Goal: Information Seeking & Learning: Learn about a topic

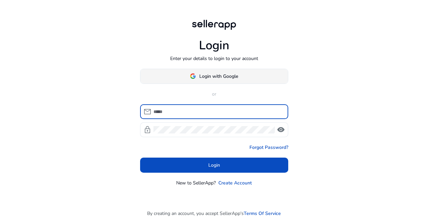
click at [221, 78] on span "Login with Google" at bounding box center [218, 76] width 39 height 7
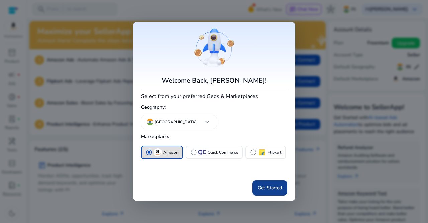
click at [276, 188] on span "Get Started" at bounding box center [270, 187] width 24 height 7
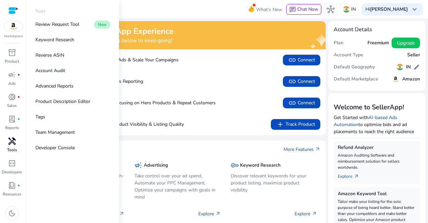
click at [11, 144] on span "handyman" at bounding box center [12, 141] width 8 height 8
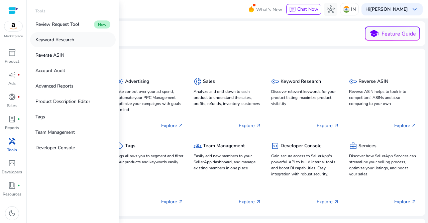
click at [69, 42] on p "Keyword Research" at bounding box center [54, 39] width 39 height 7
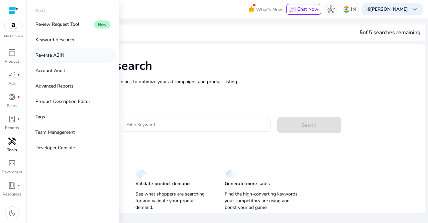
click at [57, 53] on p "Reverse ASIN" at bounding box center [49, 55] width 29 height 7
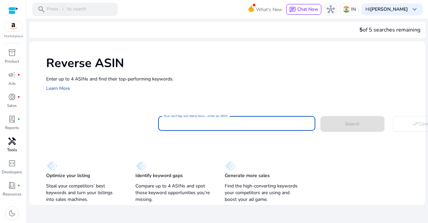
click at [192, 124] on input "Your next big win starts here—enter an ASIN" at bounding box center [237, 122] width 147 height 7
paste input "**********"
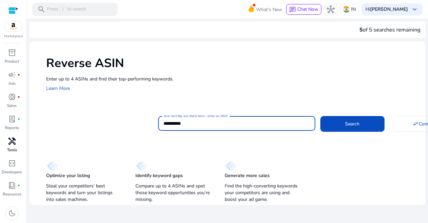
click at [321, 116] on button "Search" at bounding box center [353, 123] width 64 height 15
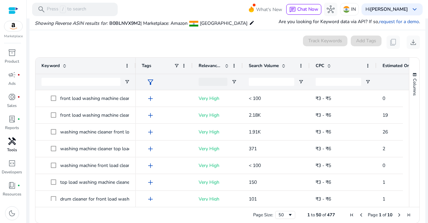
scroll to position [72, 0]
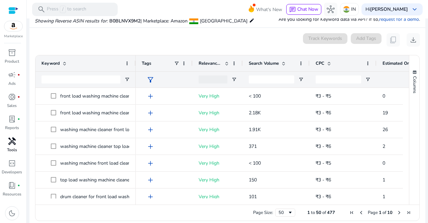
click at [285, 63] on span at bounding box center [283, 63] width 5 height 5
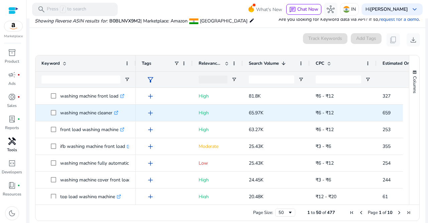
scroll to position [5, 0]
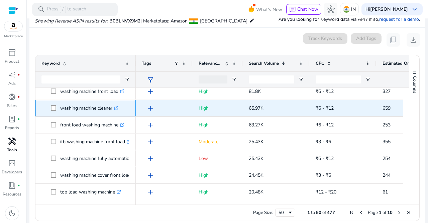
drag, startPoint x: 58, startPoint y: 108, endPoint x: 116, endPoint y: 108, distance: 57.6
click at [116, 108] on span "washing machine cleaner .st0{fill:#2c8af8}" at bounding box center [90, 108] width 79 height 14
copy span "washing machine cleaner"
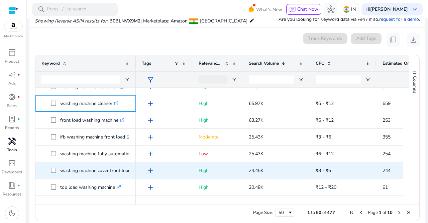
scroll to position [10, 0]
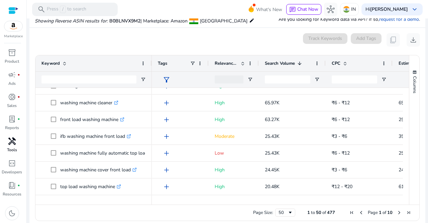
drag, startPoint x: 135, startPoint y: 65, endPoint x: 152, endPoint y: 68, distance: 18.1
click at [152, 68] on div at bounding box center [151, 63] width 3 height 16
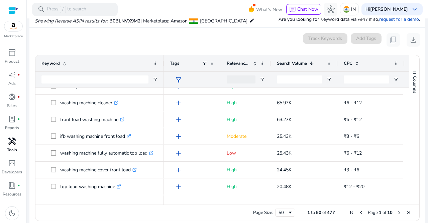
drag, startPoint x: 152, startPoint y: 68, endPoint x: 163, endPoint y: 68, distance: 11.0
click at [163, 68] on div at bounding box center [163, 63] width 3 height 16
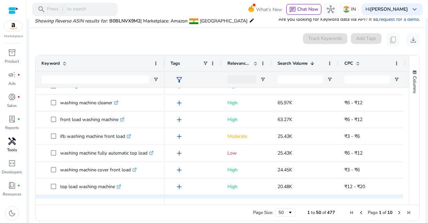
scroll to position [51, 0]
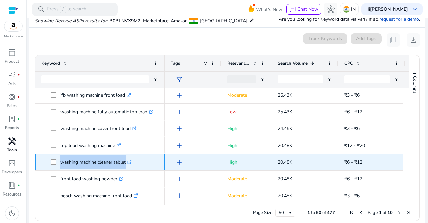
drag, startPoint x: 60, startPoint y: 160, endPoint x: 126, endPoint y: 159, distance: 66.3
click at [126, 159] on span "washing machine cleaner tablet .st0{fill:#2c8af8}" at bounding box center [105, 162] width 108 height 14
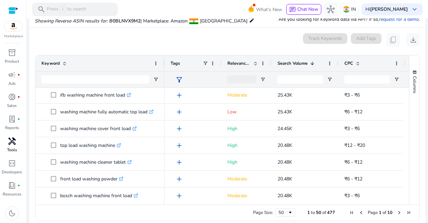
click at [29, 177] on mat-sidenav-content "**********" at bounding box center [228, 111] width 402 height 223
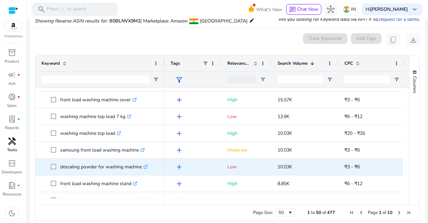
scroll to position [0, 0]
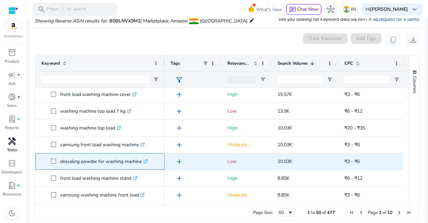
drag, startPoint x: 59, startPoint y: 161, endPoint x: 143, endPoint y: 160, distance: 84.0
click at [143, 160] on span "descaling powder for washing machine .st0{fill:#2c8af8}" at bounding box center [105, 161] width 108 height 14
copy span "descaling powder for washing machine"
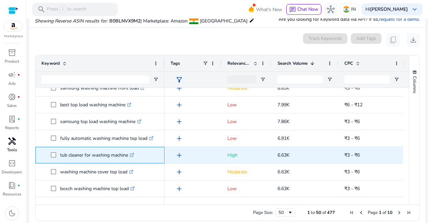
drag, startPoint x: 59, startPoint y: 153, endPoint x: 127, endPoint y: 155, distance: 68.3
click at [127, 155] on span "tub cleaner for washing machine .st0{fill:#2c8af8}" at bounding box center [105, 155] width 108 height 14
copy span "tub cleaner for washing machine"
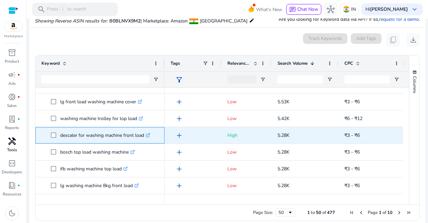
drag, startPoint x: 59, startPoint y: 134, endPoint x: 147, endPoint y: 136, distance: 87.7
click at [147, 136] on span "descaler for washing machine front load .st0{fill:#2c8af8}" at bounding box center [105, 135] width 108 height 14
copy span "descaler for washing machine front load"
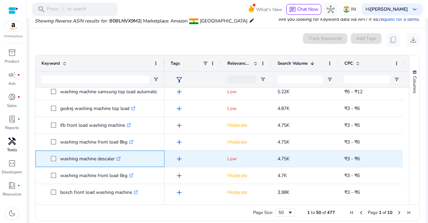
drag, startPoint x: 58, startPoint y: 157, endPoint x: 117, endPoint y: 158, distance: 59.3
click at [117, 158] on span "washing machine descaler .st0{fill:#2c8af8}" at bounding box center [105, 159] width 108 height 14
copy span "washing machine descaler"
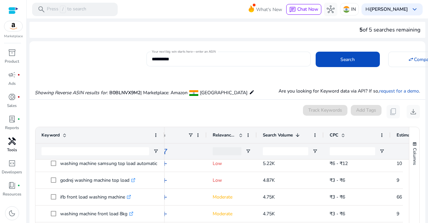
click at [169, 58] on input "**********" at bounding box center [229, 58] width 154 height 7
paste input
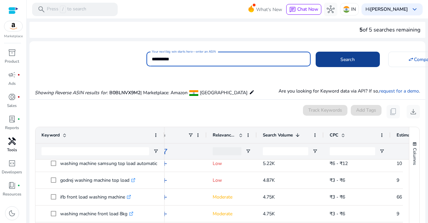
click at [343, 61] on span "Search" at bounding box center [348, 59] width 14 height 7
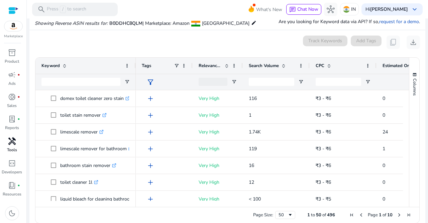
scroll to position [72, 0]
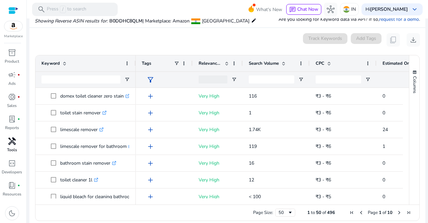
click at [282, 65] on span at bounding box center [283, 63] width 5 height 5
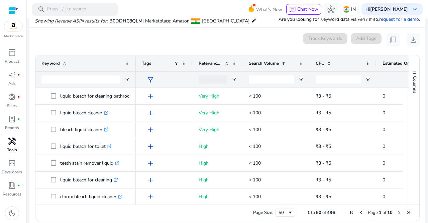
click at [282, 65] on span at bounding box center [283, 63] width 5 height 5
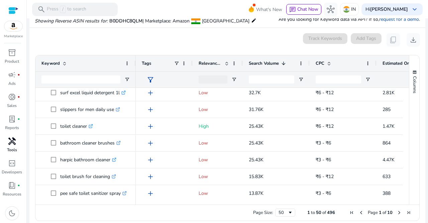
scroll to position [0, 0]
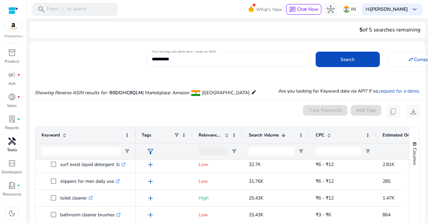
click at [232, 60] on input "**********" at bounding box center [229, 58] width 154 height 7
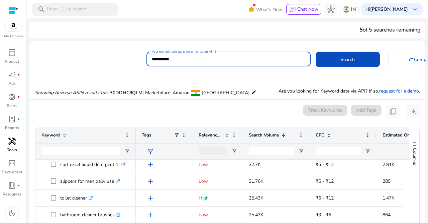
click at [232, 60] on input "**********" at bounding box center [229, 58] width 154 height 7
paste input
click at [232, 60] on input "**********" at bounding box center [229, 58] width 154 height 7
type input "**********"
click at [341, 60] on span "Search" at bounding box center [348, 59] width 14 height 7
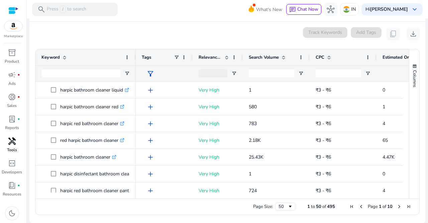
scroll to position [72, 0]
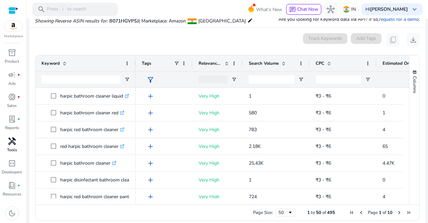
click at [285, 62] on span at bounding box center [283, 63] width 5 height 5
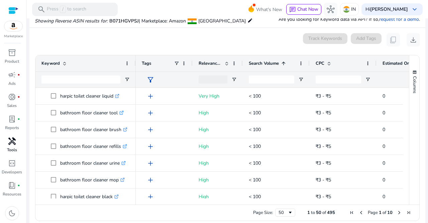
click at [285, 62] on span at bounding box center [283, 63] width 5 height 5
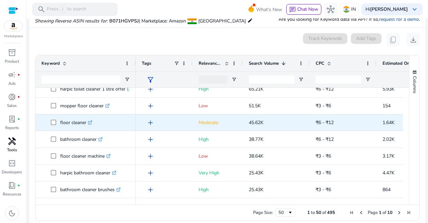
scroll to position [59, 0]
